Goal: Find specific page/section: Find specific page/section

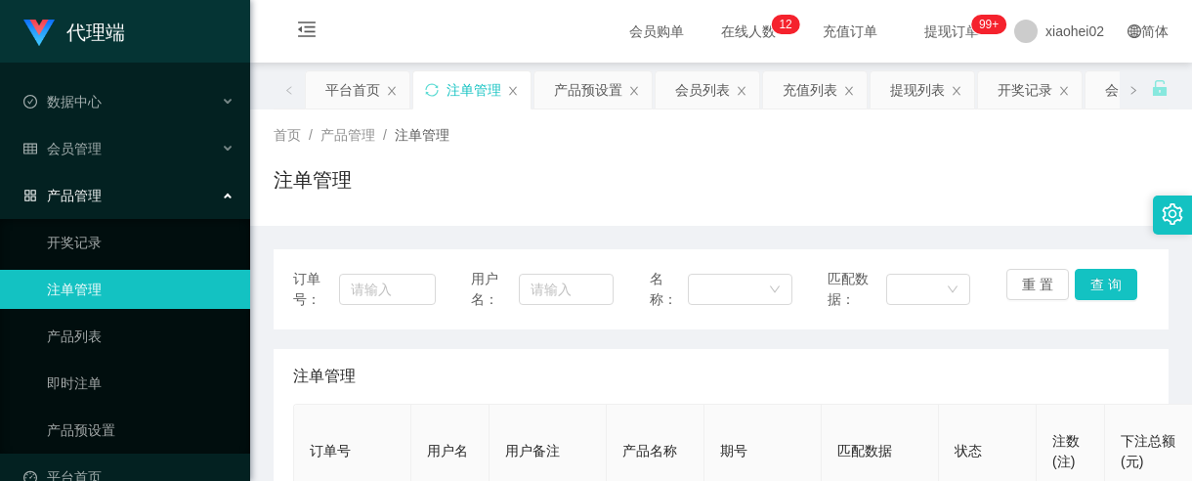
scroll to position [244, 0]
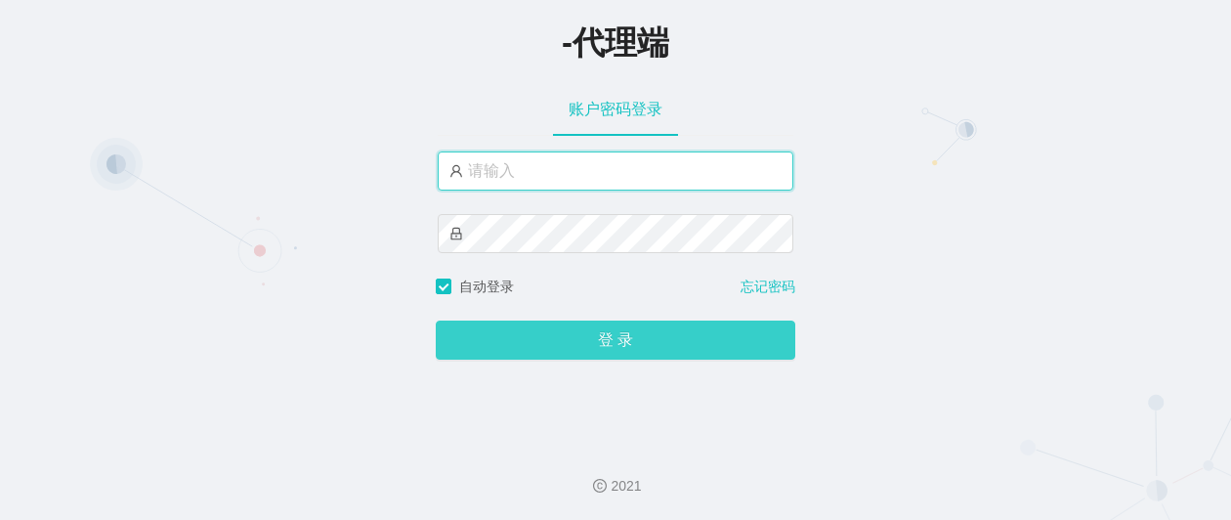
type input "xiaohei02"
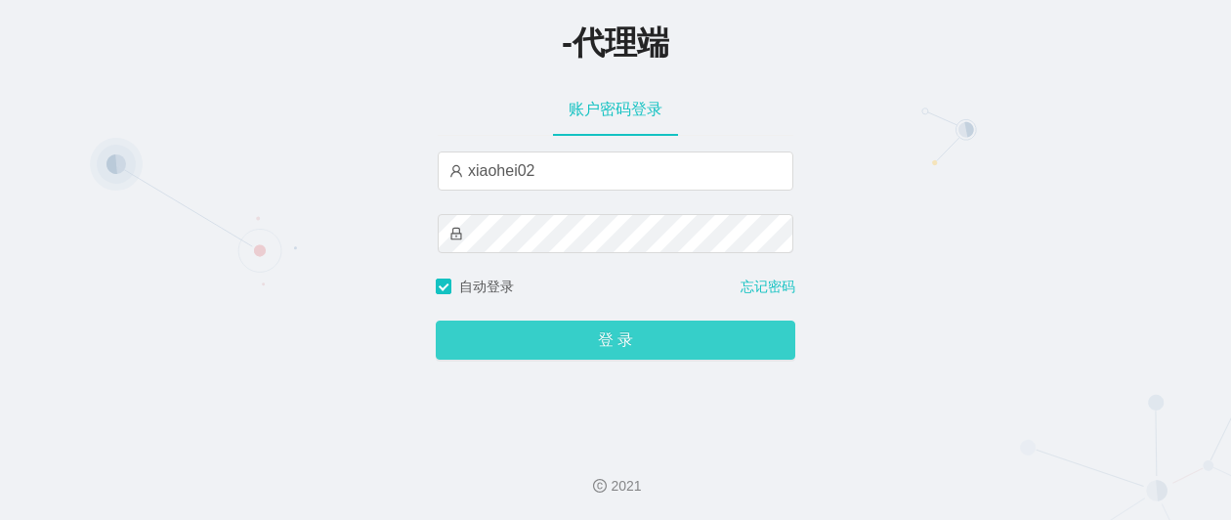
click at [645, 359] on button "登 录" at bounding box center [616, 340] width 360 height 39
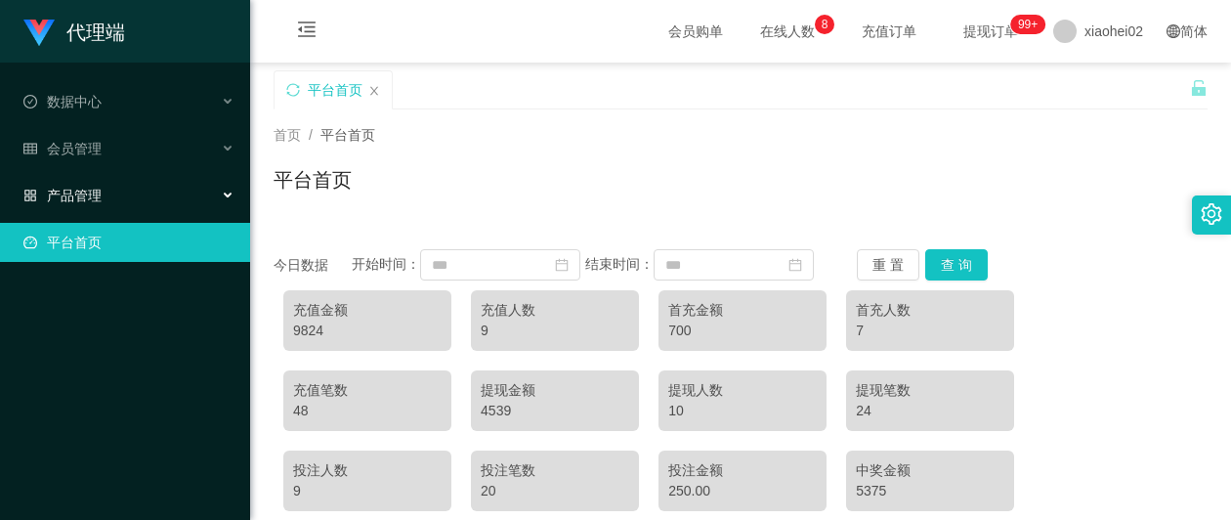
click at [128, 187] on div "产品管理" at bounding box center [125, 195] width 250 height 39
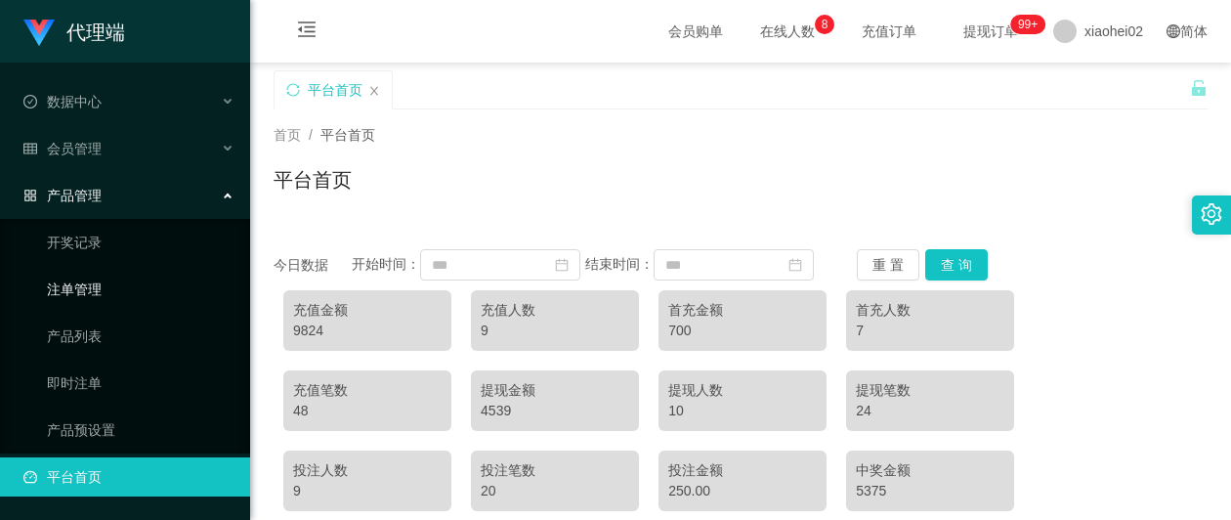
click at [103, 284] on link "注单管理" at bounding box center [141, 289] width 188 height 39
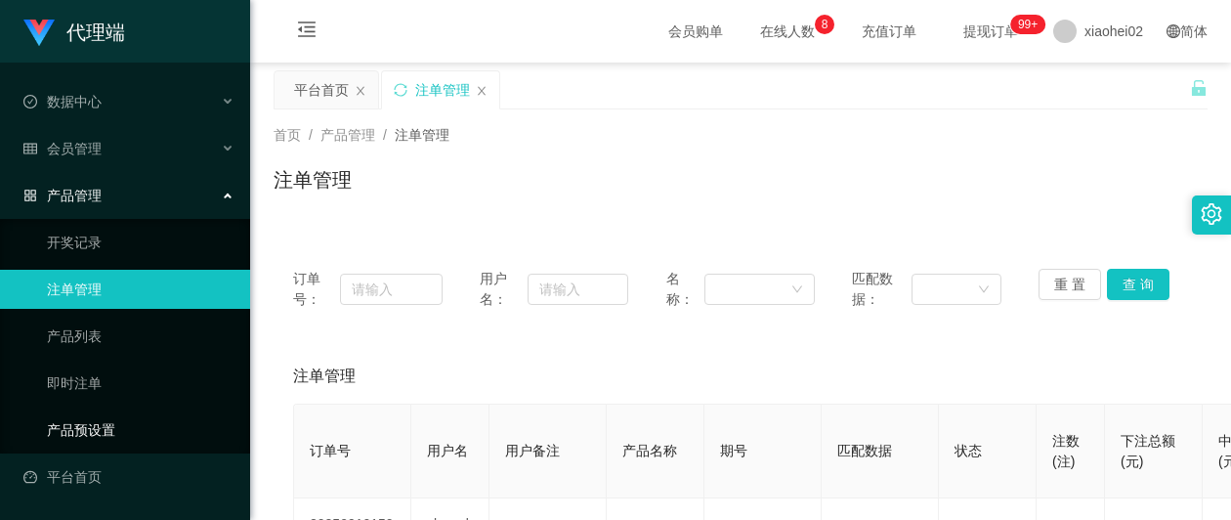
click at [106, 420] on link "产品预设置" at bounding box center [141, 429] width 188 height 39
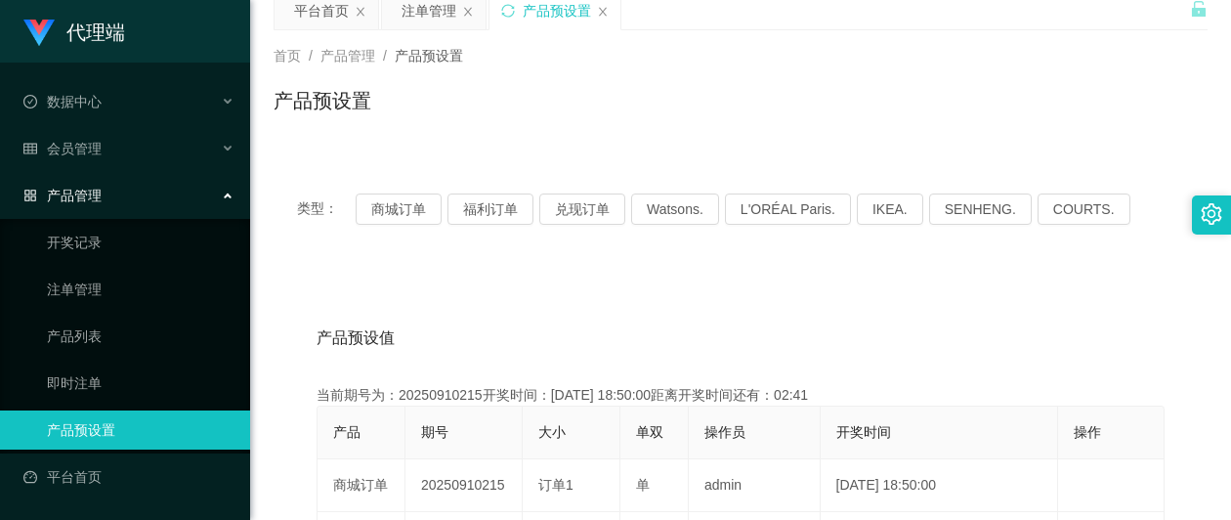
scroll to position [122, 0]
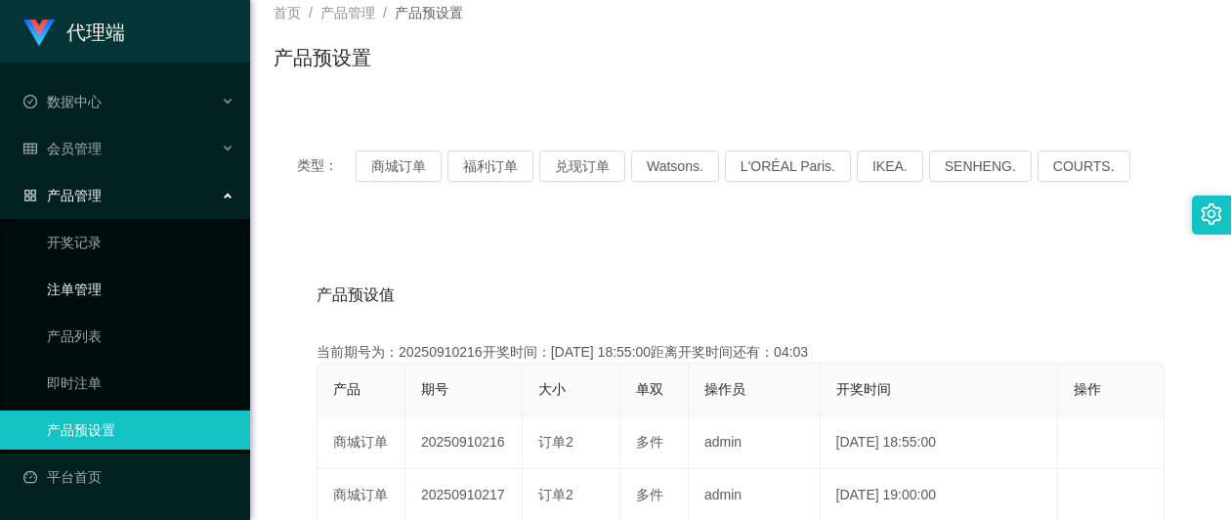
click at [106, 280] on link "注单管理" at bounding box center [141, 289] width 188 height 39
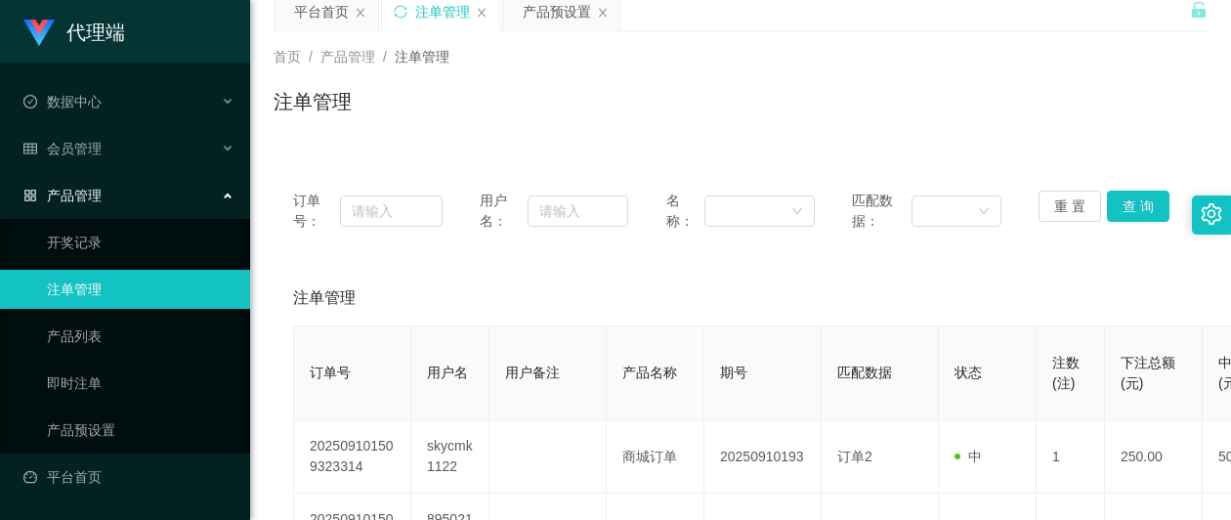
scroll to position [122, 0]
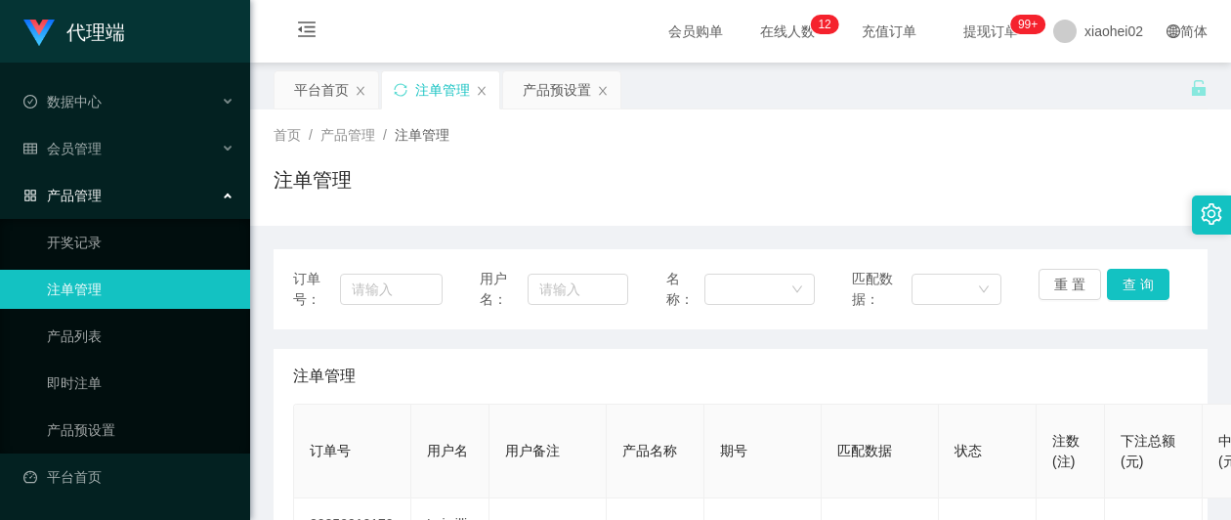
scroll to position [366, 0]
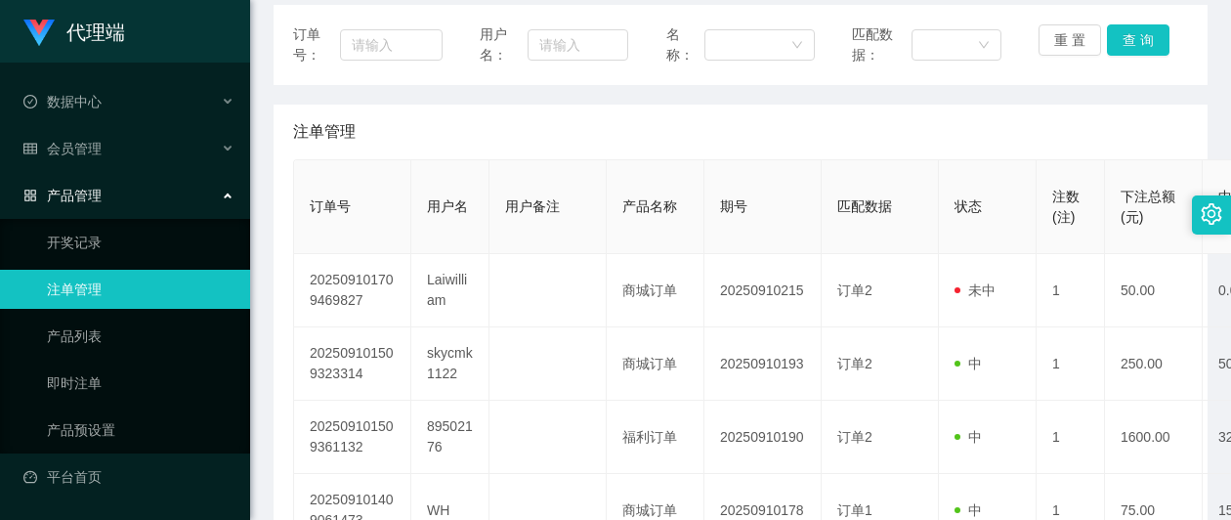
click at [47, 281] on link "注单管理" at bounding box center [141, 289] width 188 height 39
